Goal: Information Seeking & Learning: Learn about a topic

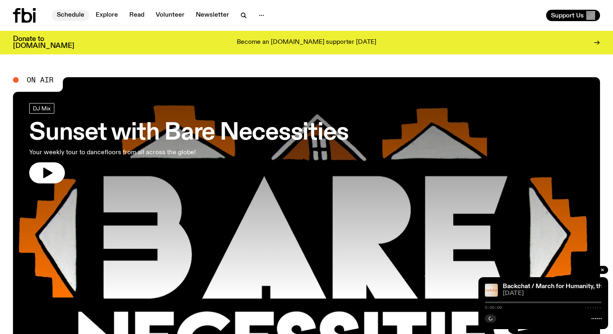
click at [74, 19] on link "Schedule" at bounding box center [70, 15] width 37 height 11
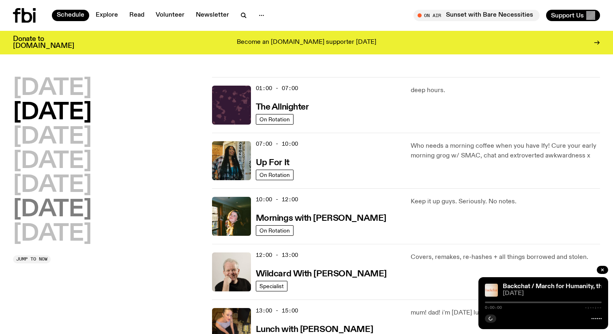
click at [89, 211] on h2 "[DATE]" at bounding box center [52, 209] width 79 height 23
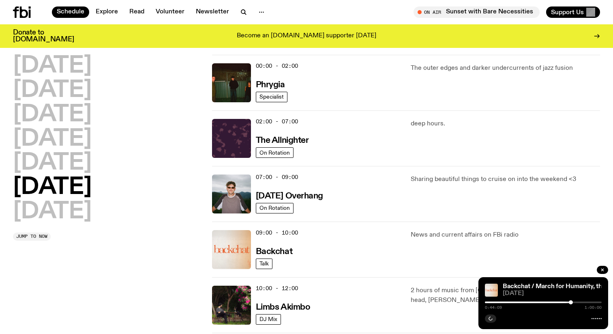
scroll to position [23, 0]
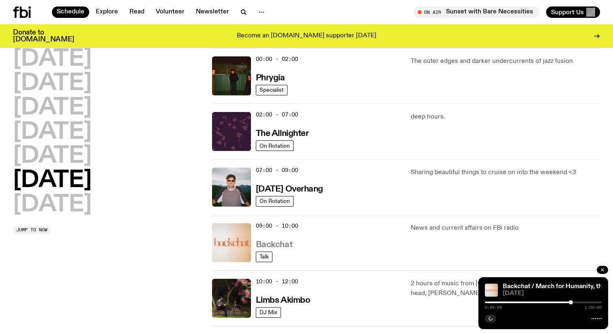
click at [288, 243] on h3 "Backchat" at bounding box center [274, 245] width 37 height 9
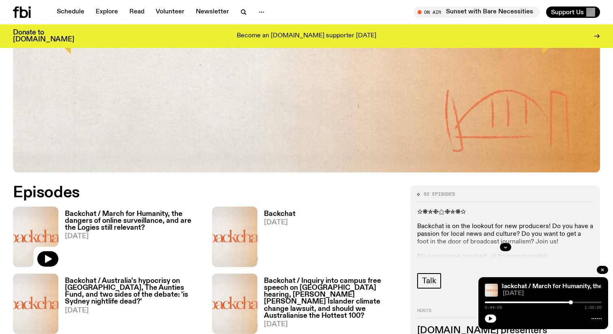
scroll to position [273, 0]
click at [184, 252] on link "Backchat / March for Humanity, the dangers of online surveillance, and are the …" at bounding box center [130, 239] width 144 height 56
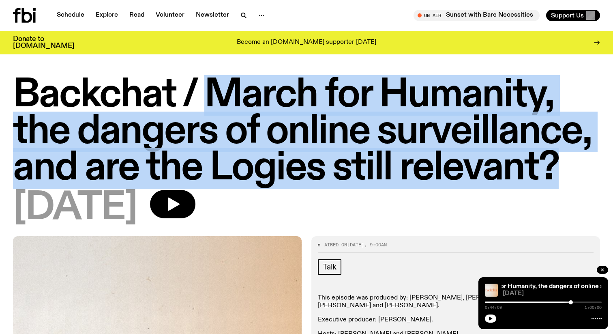
drag, startPoint x: 570, startPoint y: 170, endPoint x: 211, endPoint y: 111, distance: 363.8
click at [211, 111] on h1 "Backchat / March for Humanity, the dangers of online surveillance, and are the …" at bounding box center [306, 132] width 587 height 110
copy h1 "March for Humanity, the dangers of online surveillance, and are the Logies stil…"
click at [253, 123] on h1 "Backchat / March for Humanity, the dangers of online surveillance, and are the …" at bounding box center [306, 132] width 587 height 110
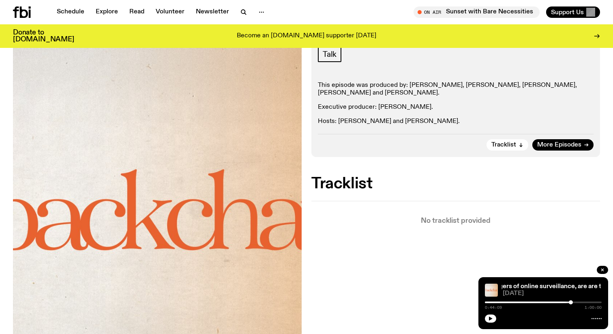
scroll to position [185, 0]
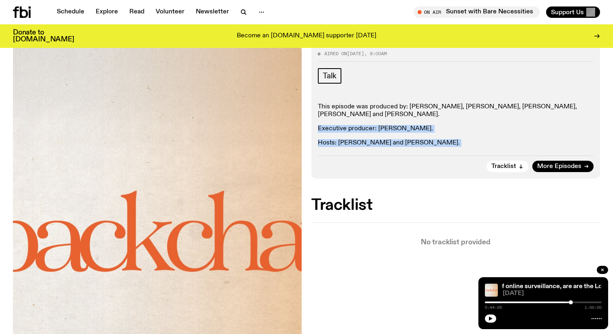
drag, startPoint x: 320, startPoint y: 129, endPoint x: 414, endPoint y: 155, distance: 97.7
click at [414, 155] on div "Aired on [DATE] 9:00am Talk This episode was produced by: [PERSON_NAME], [PERSO…" at bounding box center [455, 111] width 289 height 133
copy div "Executive producer: [PERSON_NAME]. Hosts: [PERSON_NAME] and [PERSON_NAME]. Trac…"
click at [436, 133] on div "This episode was produced by: [PERSON_NAME], [PERSON_NAME], [PERSON_NAME], [PER…" at bounding box center [456, 125] width 276 height 44
drag, startPoint x: 339, startPoint y: 116, endPoint x: 431, endPoint y: 146, distance: 96.4
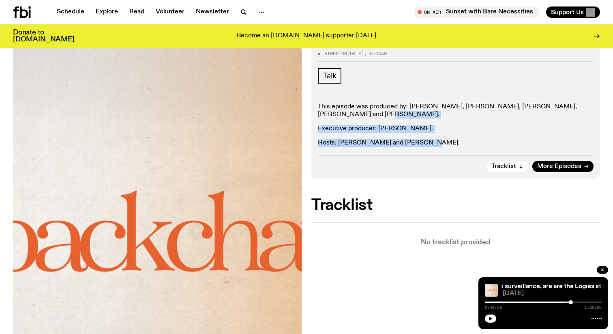
click at [431, 146] on div "This episode was produced by: [PERSON_NAME], [PERSON_NAME], [PERSON_NAME], [PER…" at bounding box center [456, 125] width 276 height 44
click at [431, 146] on p "Hosts: [PERSON_NAME] and [PERSON_NAME]." at bounding box center [456, 143] width 276 height 8
drag, startPoint x: 336, startPoint y: 114, endPoint x: 444, endPoint y: 144, distance: 111.5
click at [444, 144] on div "This episode was produced by: [PERSON_NAME], [PERSON_NAME], [PERSON_NAME], [PER…" at bounding box center [456, 125] width 276 height 44
copy div "and [PERSON_NAME]. Executive producer: [PERSON_NAME]. Hosts: [PERSON_NAME] and …"
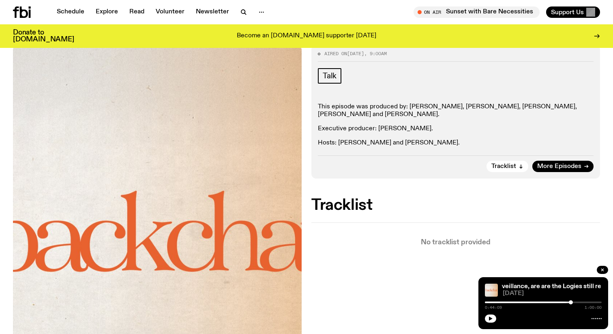
click at [447, 140] on p "Hosts: [PERSON_NAME] and [PERSON_NAME]." at bounding box center [456, 143] width 276 height 8
